Goal: Task Accomplishment & Management: Complete application form

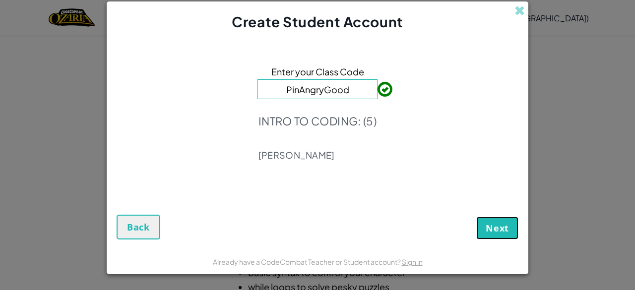
click at [484, 223] on button "Next" at bounding box center [497, 228] width 42 height 23
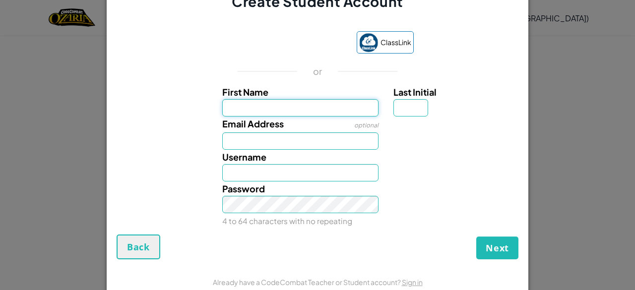
click at [316, 109] on input "First Name" at bounding box center [300, 107] width 157 height 17
type input "careah"
type input "Careah"
click at [411, 105] on input "Last Initial" at bounding box center [411, 107] width 35 height 17
type input "p"
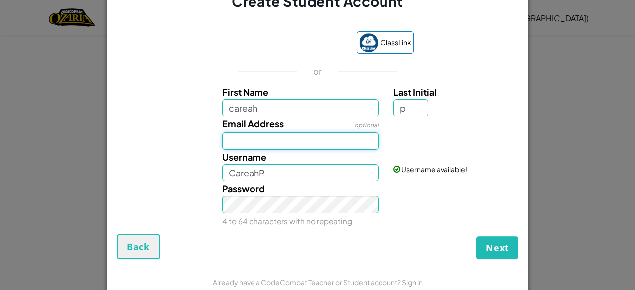
click at [249, 144] on input "Email Address" at bounding box center [300, 140] width 157 height 17
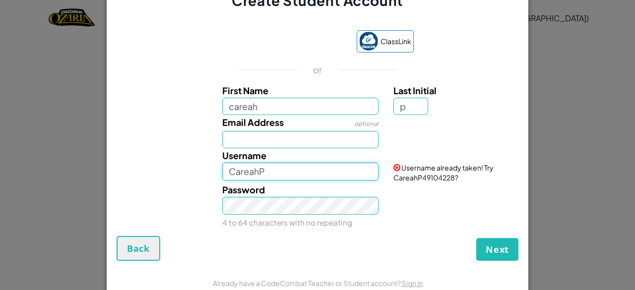
click at [245, 173] on input "CareahP" at bounding box center [300, 171] width 157 height 17
click at [300, 179] on input "CareahP" at bounding box center [300, 171] width 157 height 17
type input "C"
type input "c"
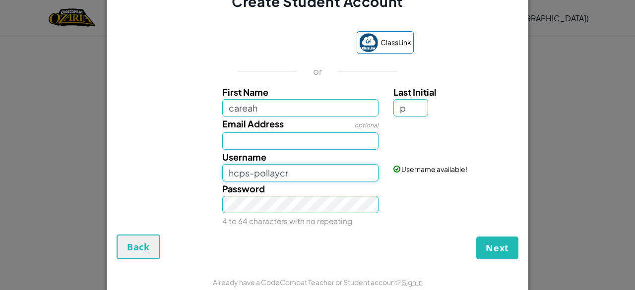
type input "CareahP"
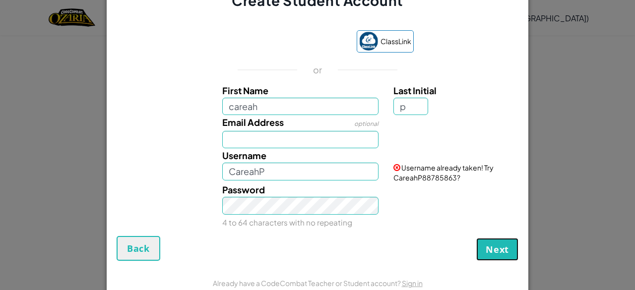
click at [499, 248] on span "Next" at bounding box center [497, 250] width 23 height 12
drag, startPoint x: 462, startPoint y: 250, endPoint x: 450, endPoint y: 249, distance: 13.0
click at [450, 249] on button "Create Account" at bounding box center [472, 249] width 92 height 23
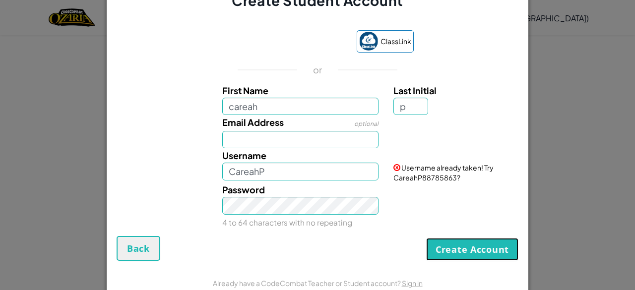
click at [450, 249] on button "Create Account" at bounding box center [472, 249] width 92 height 23
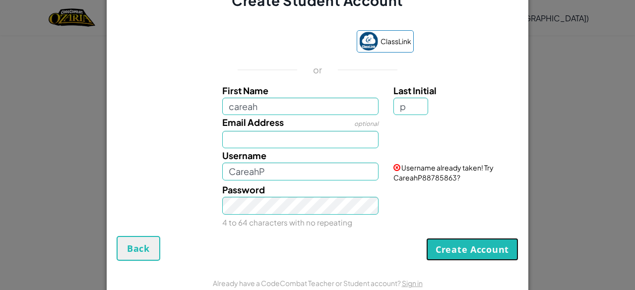
click at [450, 249] on button "Create Account" at bounding box center [472, 249] width 92 height 23
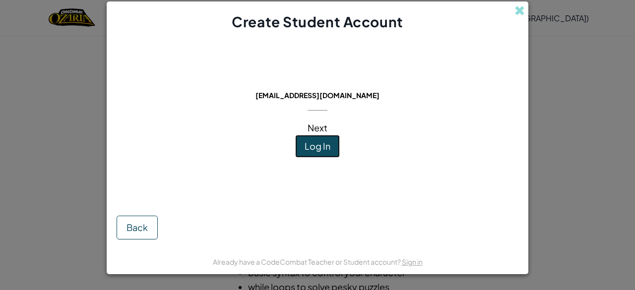
click at [305, 149] on span "Log In" at bounding box center [318, 145] width 26 height 11
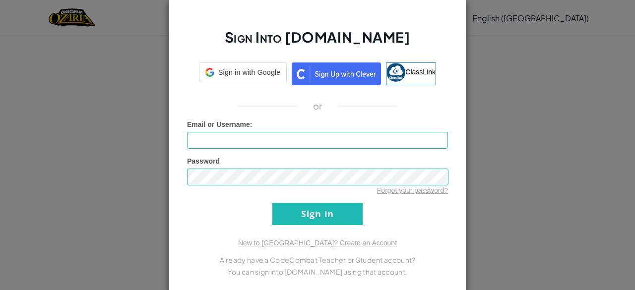
click at [305, 149] on form "Email or Username : Password Forgot your password? Sign In" at bounding box center [317, 173] width 261 height 106
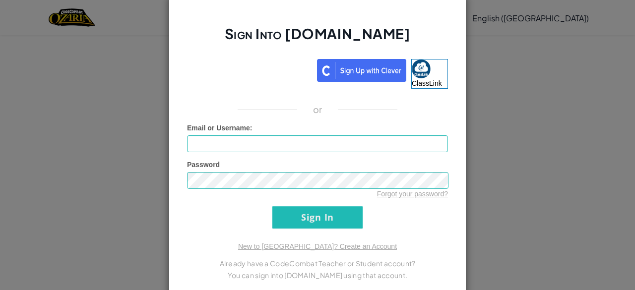
click at [407, 239] on div "Sign Into [DOMAIN_NAME] ClassLink or Unknown Error Email or Username : Password…" at bounding box center [318, 145] width 298 height 303
click at [361, 66] on img at bounding box center [361, 70] width 89 height 23
click at [223, 202] on form "Email or Username : Password Forgot your password? Sign In" at bounding box center [317, 176] width 261 height 106
click at [104, 84] on div "Sign Into [DOMAIN_NAME] ClassLink or Unknown Error Email or Username : Password…" at bounding box center [317, 145] width 635 height 290
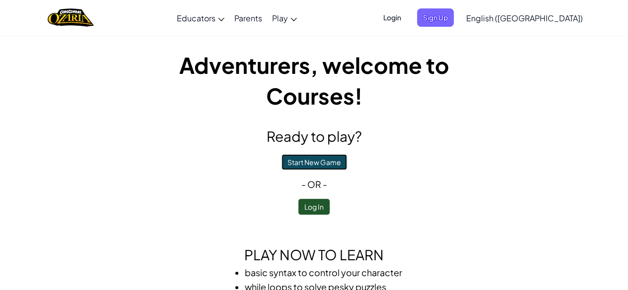
click at [324, 157] on button "Start New Game" at bounding box center [314, 162] width 66 height 16
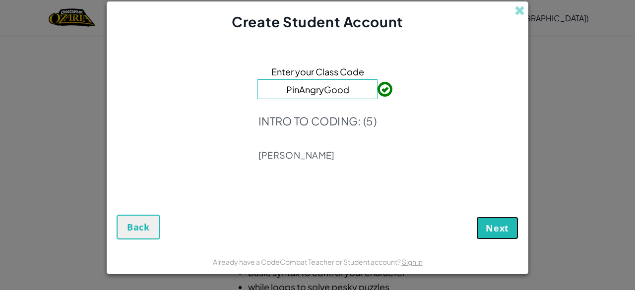
click at [509, 232] on span "Next" at bounding box center [497, 228] width 23 height 12
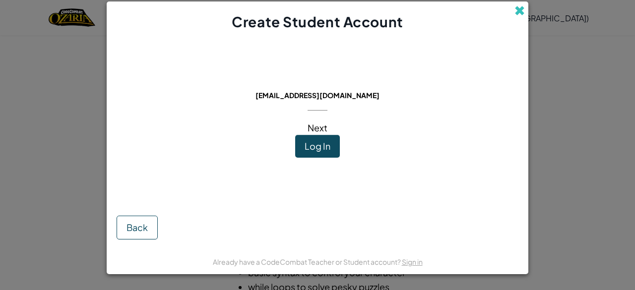
click at [521, 8] on span at bounding box center [520, 10] width 10 height 10
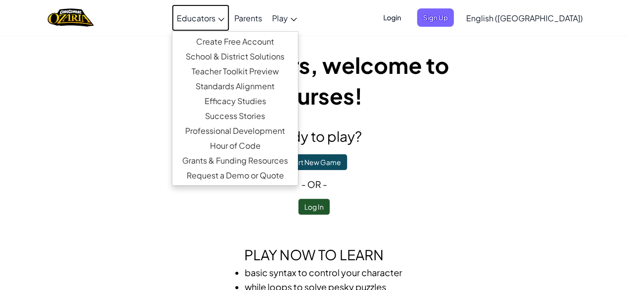
click at [215, 15] on span "Educators" at bounding box center [196, 18] width 39 height 10
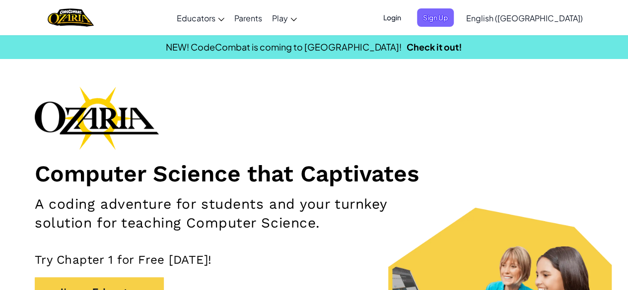
click at [376, 104] on div "Computer Science that Captivates A coding adventure for students and your turnk…" at bounding box center [314, 221] width 558 height 270
click at [407, 12] on span "Login" at bounding box center [392, 17] width 30 height 18
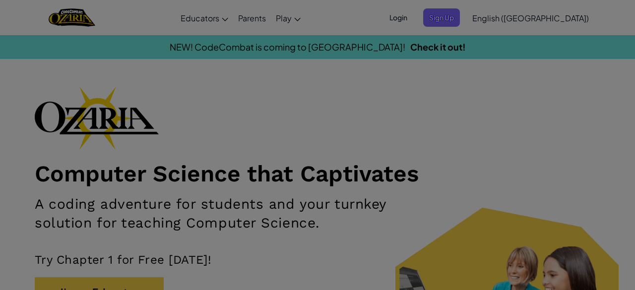
type input "CareahP"
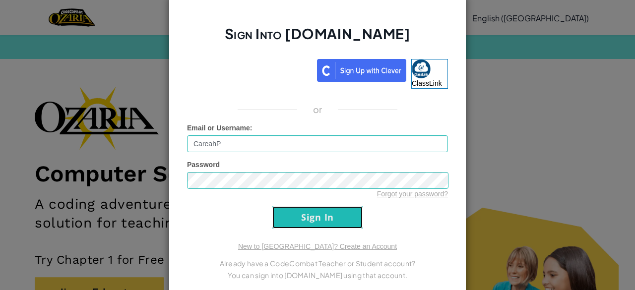
click at [333, 215] on input "Sign In" at bounding box center [317, 217] width 90 height 22
